Goal: Task Accomplishment & Management: Use online tool/utility

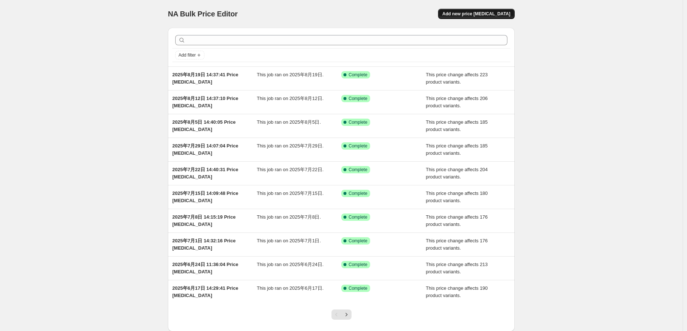
click at [497, 14] on span "Add new price [MEDICAL_DATA]" at bounding box center [476, 14] width 68 height 6
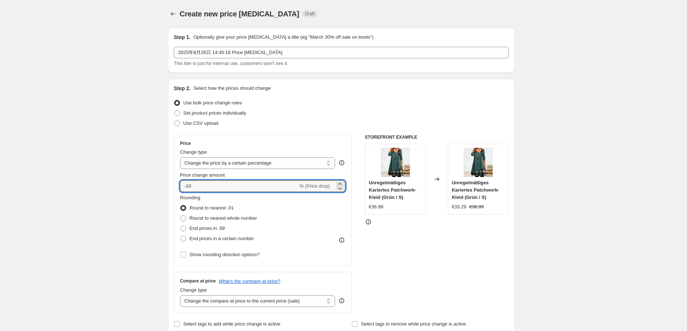
drag, startPoint x: 207, startPoint y: 187, endPoint x: 93, endPoint y: 194, distance: 114.1
click at [294, 165] on select "Change the price to a certain amount Change the price by a certain amount Chang…" at bounding box center [257, 163] width 155 height 12
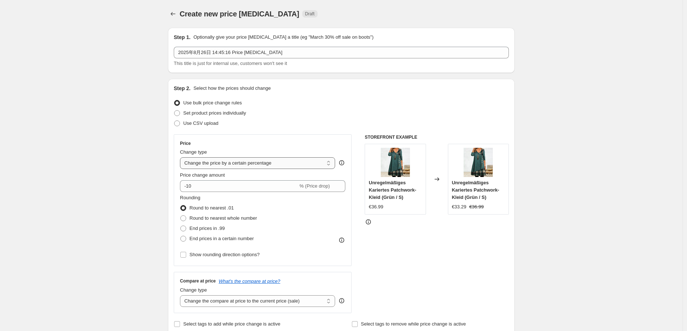
select select "no_change"
click at [182, 157] on select "Change the price to a certain amount Change the price by a certain amount Chang…" at bounding box center [257, 163] width 155 height 12
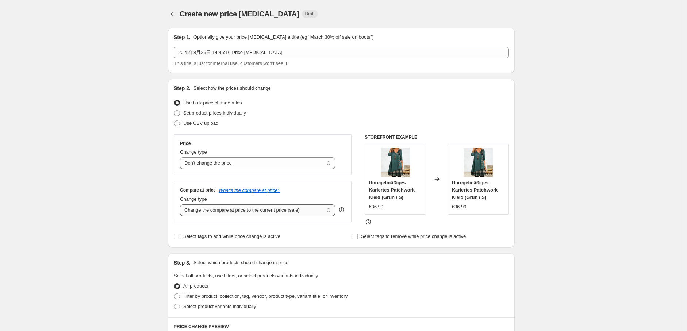
click at [236, 214] on select "Change the compare at price to the current price (sale) Change the compare at p…" at bounding box center [257, 210] width 155 height 12
select select "remove"
click at [182, 205] on select "Change the compare at price to the current price (sale) Change the compare at p…" at bounding box center [257, 210] width 155 height 12
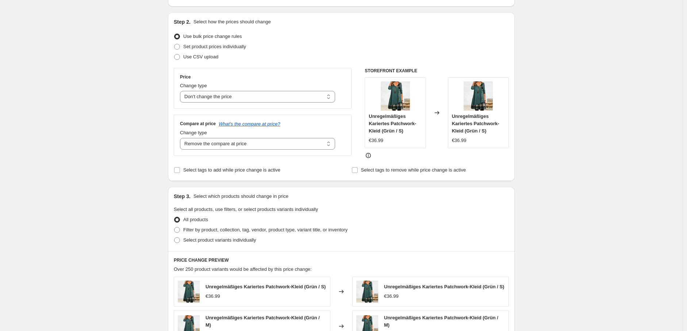
scroll to position [81, 0]
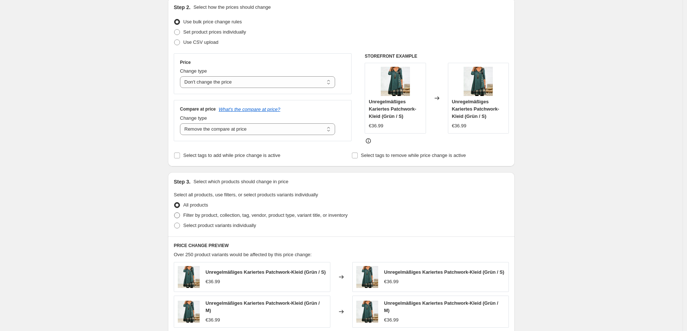
click at [180, 214] on span at bounding box center [177, 215] width 6 height 6
click at [174, 213] on input "Filter by product, collection, tag, vendor, product type, variant title, or inv…" at bounding box center [174, 212] width 0 height 0
radio input "true"
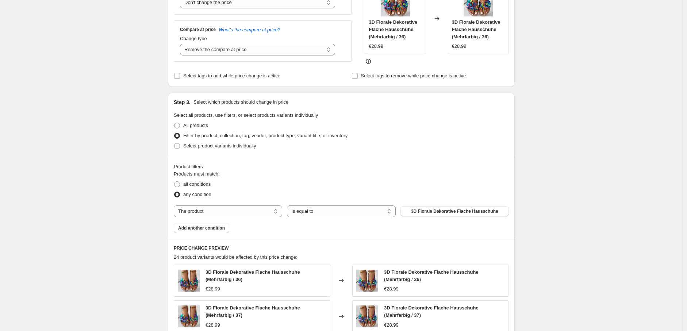
scroll to position [203, 0]
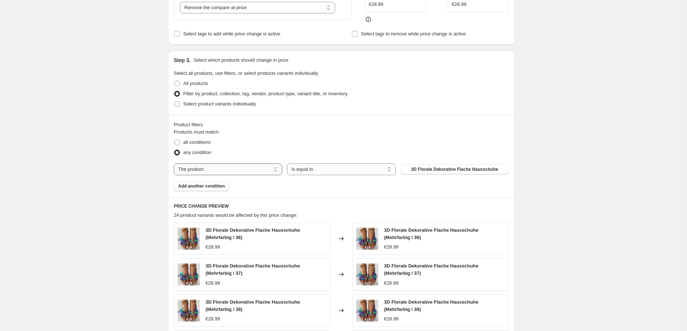
click at [260, 171] on select "The product The product's collection The product's tag The product's vendor The…" at bounding box center [228, 169] width 108 height 12
click at [235, 165] on select "The product The product's collection The product's tag The product's vendor The…" at bounding box center [228, 169] width 108 height 12
select select "tag"
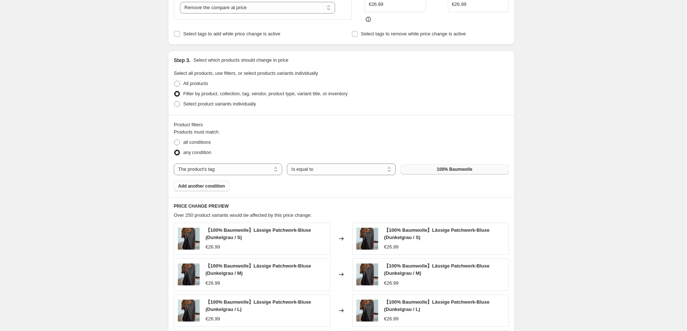
click at [435, 170] on button "100% Baumwolle" at bounding box center [454, 169] width 108 height 10
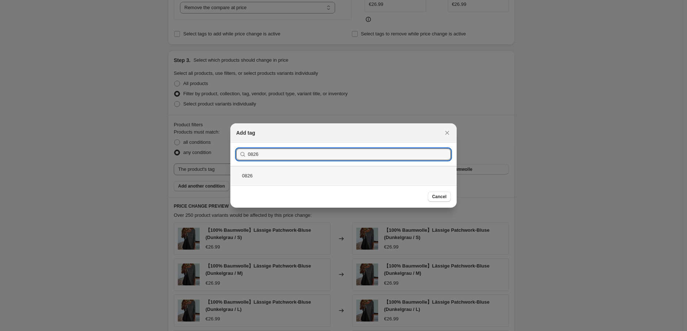
type input "0826"
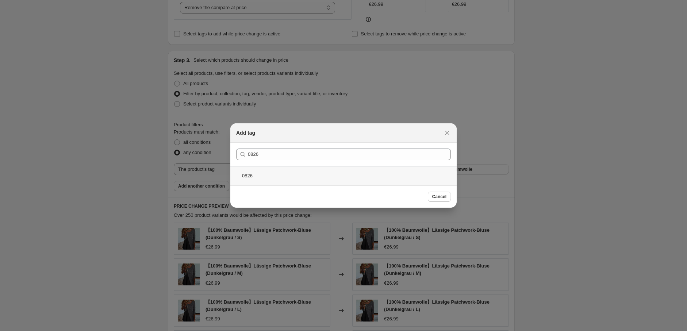
click at [302, 179] on div "0826" at bounding box center [343, 175] width 226 height 19
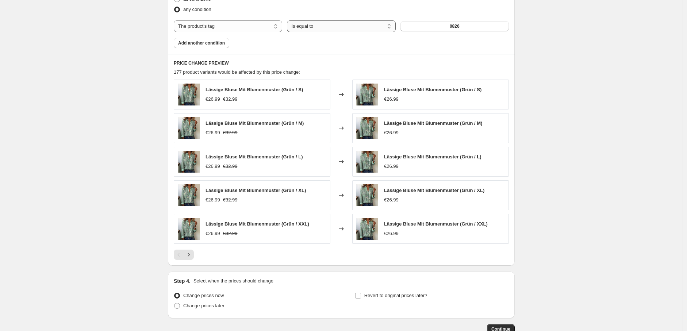
scroll to position [393, 0]
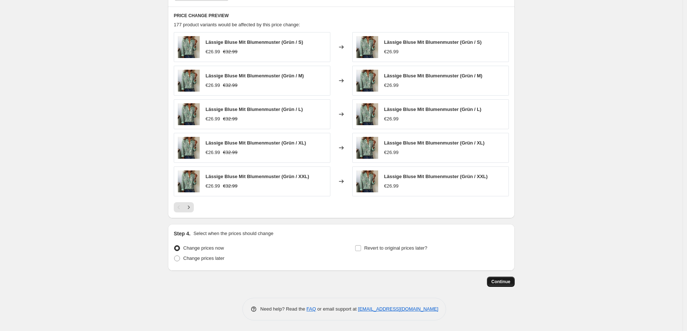
click at [506, 281] on span "Continue" at bounding box center [500, 282] width 19 height 6
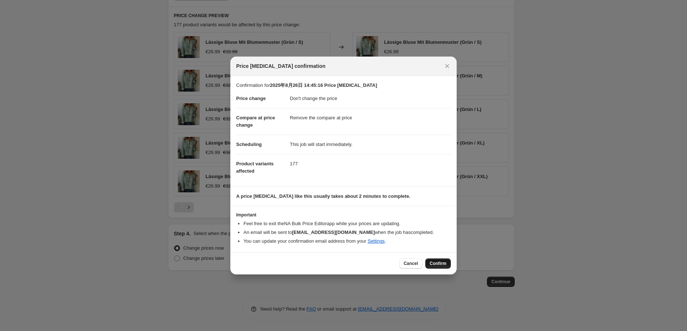
click at [438, 261] on span "Confirm" at bounding box center [437, 264] width 17 height 6
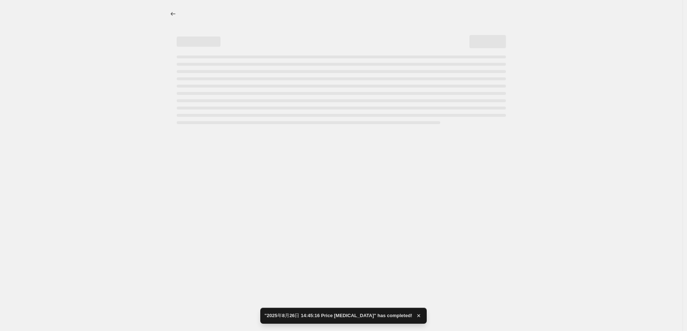
select select "no_change"
select select "remove"
select select "tag"
